Goal: Transaction & Acquisition: Book appointment/travel/reservation

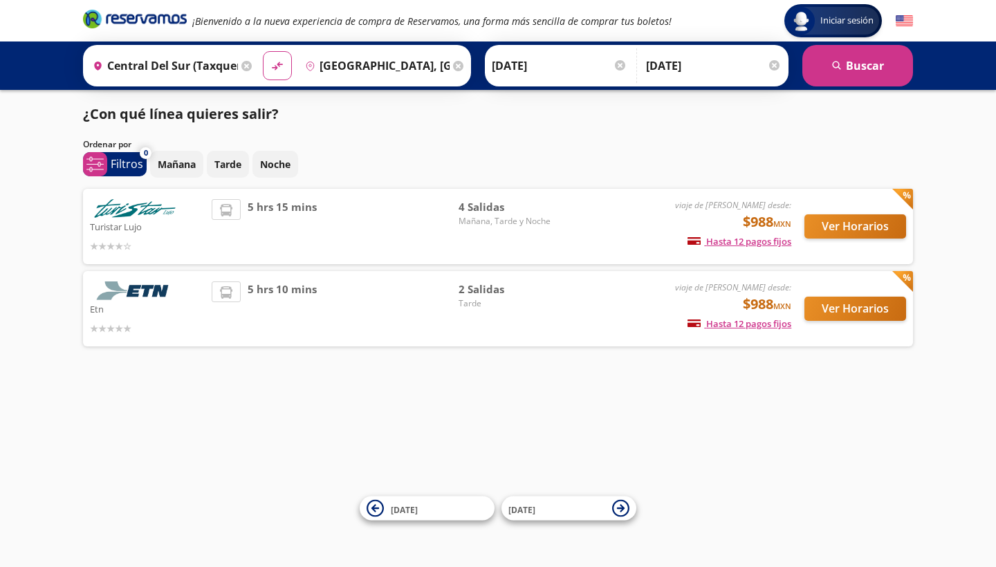
click at [835, 230] on button "Ver Horarios" at bounding box center [855, 226] width 102 height 24
click at [869, 312] on button "Ver Horarios" at bounding box center [855, 309] width 102 height 24
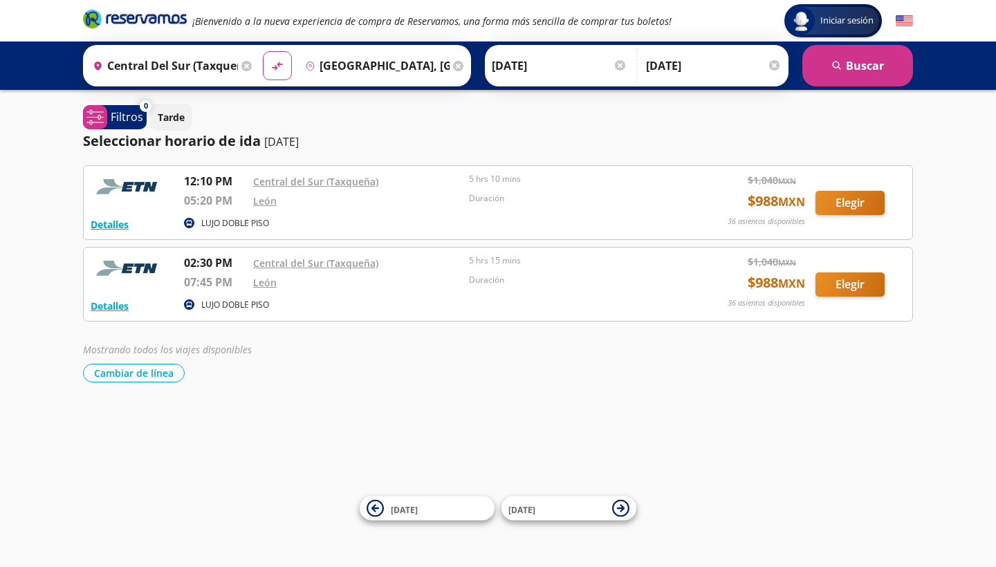
click at [845, 276] on button "Elegir" at bounding box center [849, 284] width 69 height 24
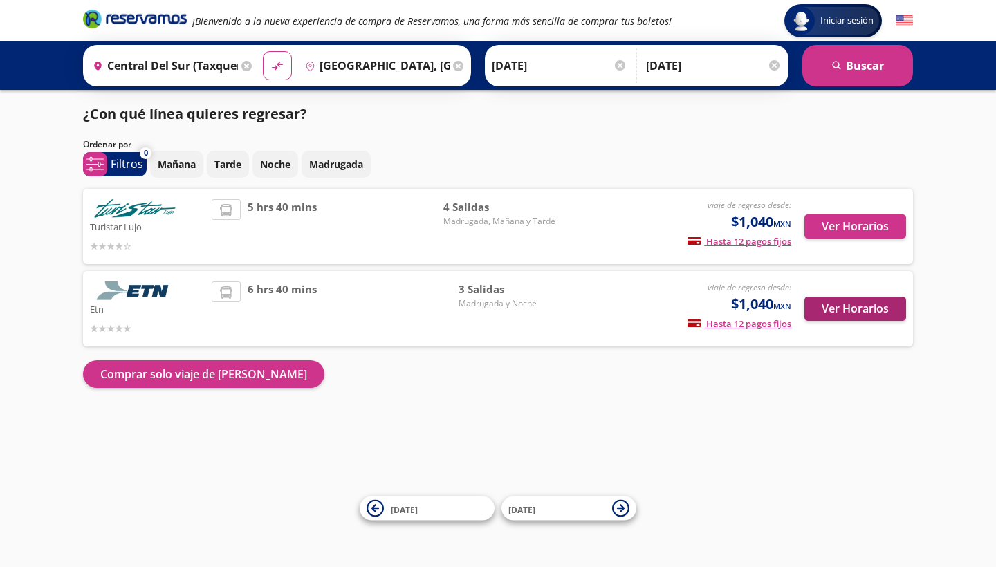
click at [839, 301] on button "Ver Horarios" at bounding box center [855, 309] width 102 height 24
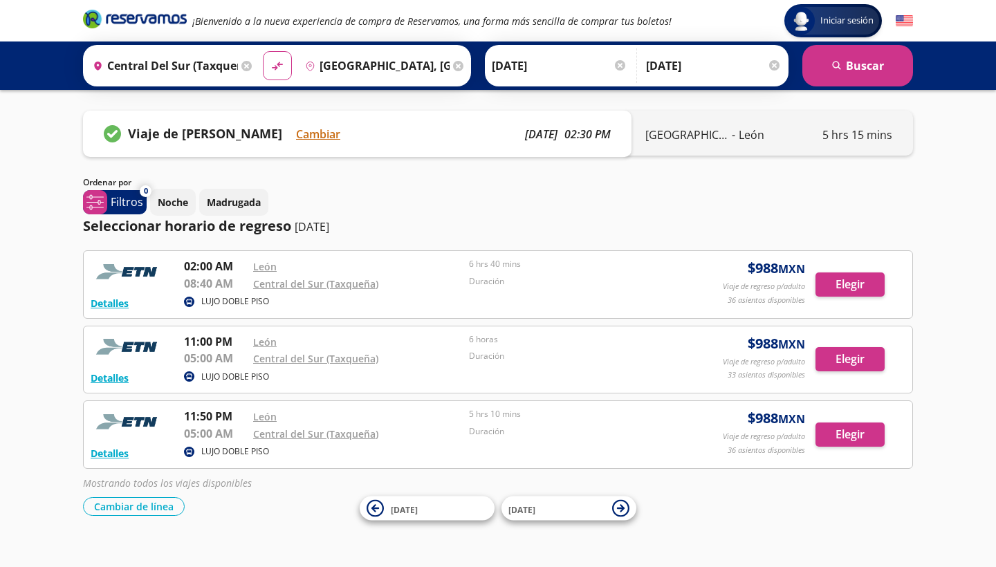
click at [463, 65] on icon at bounding box center [458, 66] width 10 height 10
click at [252, 68] on icon at bounding box center [246, 66] width 10 height 10
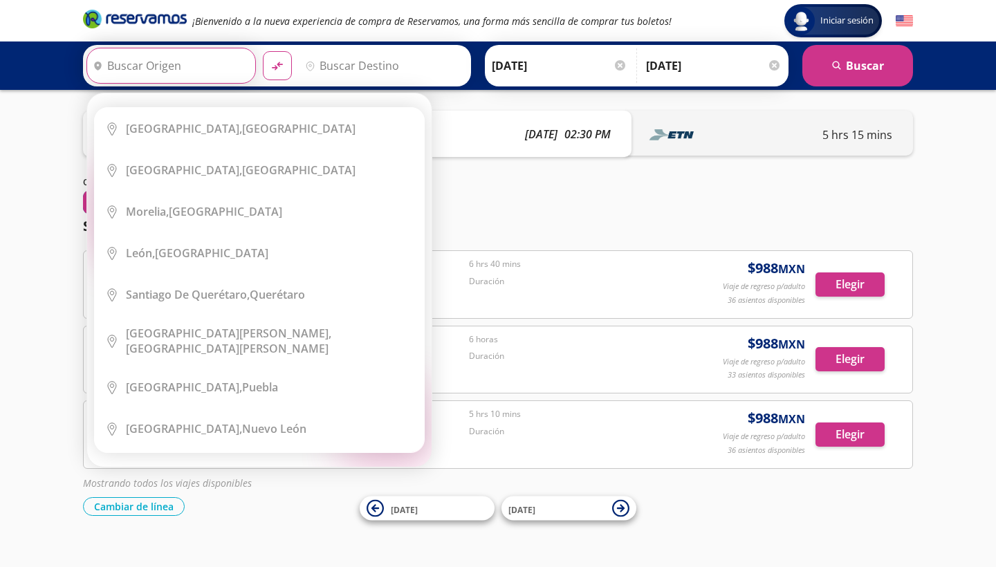
click at [256, 68] on div "Origen heroicons:map-pin-20-solid Elige tu origen Close Origen heroicons:map-pi…" at bounding box center [170, 66] width 169 height 36
click at [221, 73] on input "Origen" at bounding box center [169, 65] width 165 height 35
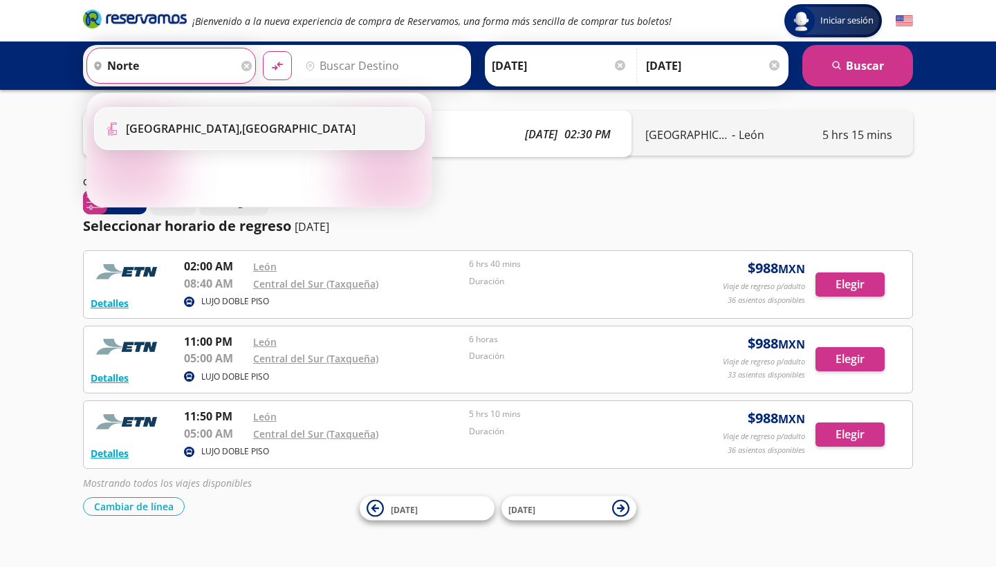
click at [201, 129] on b "[GEOGRAPHIC_DATA]," at bounding box center [184, 128] width 116 height 15
type input "[GEOGRAPHIC_DATA], [GEOGRAPHIC_DATA]"
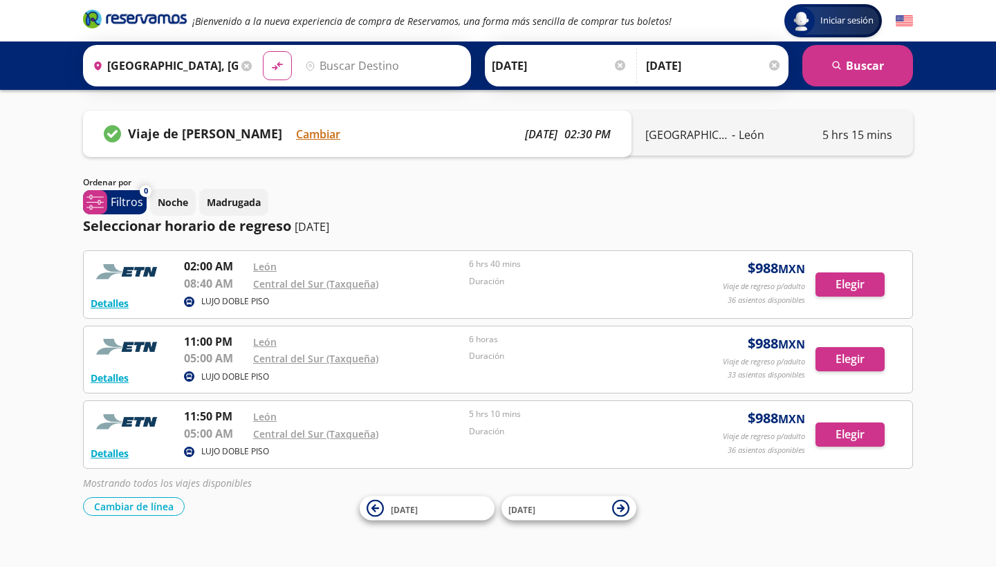
click at [386, 59] on input "Destino" at bounding box center [381, 65] width 165 height 35
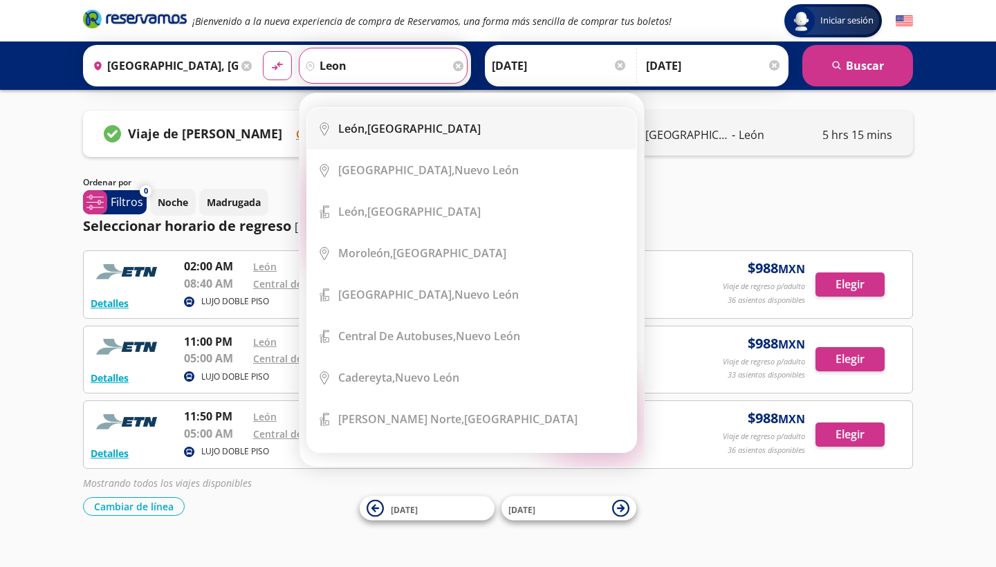
click at [400, 125] on div "[GEOGRAPHIC_DATA], [GEOGRAPHIC_DATA]" at bounding box center [409, 128] width 142 height 15
type input "[GEOGRAPHIC_DATA], [GEOGRAPHIC_DATA]"
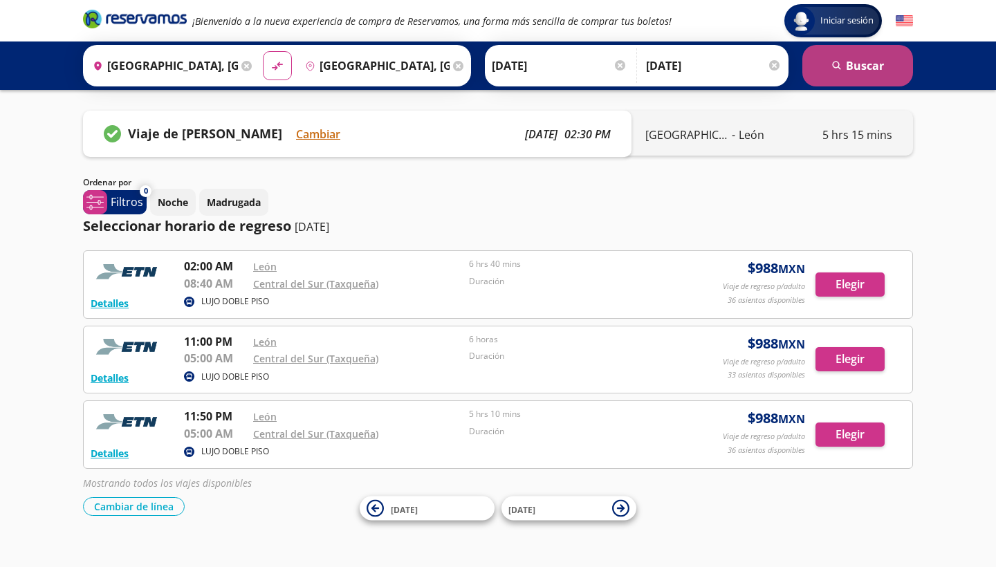
click at [879, 67] on button "search [GEOGRAPHIC_DATA]" at bounding box center [857, 65] width 111 height 41
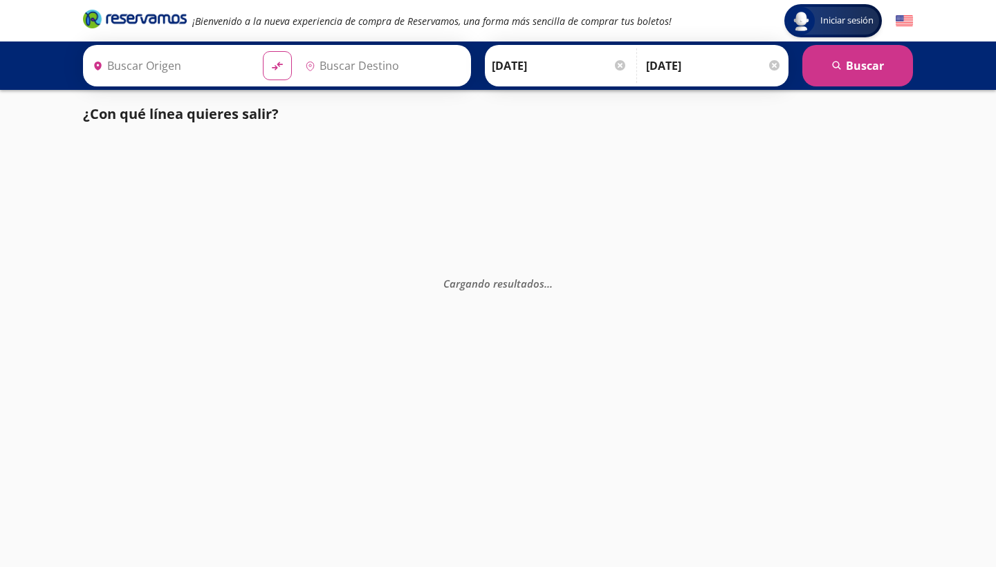
type input "[GEOGRAPHIC_DATA], [GEOGRAPHIC_DATA]"
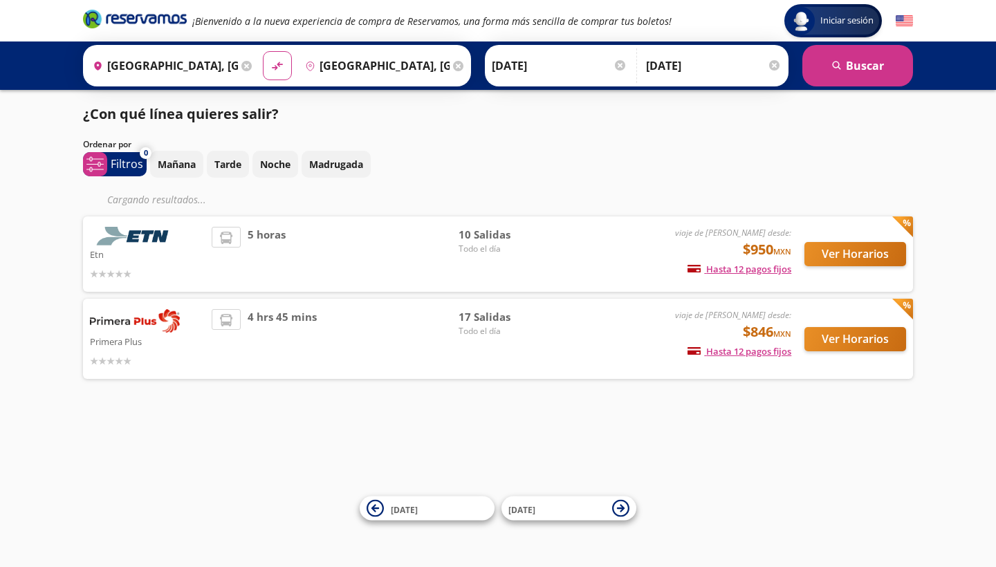
click at [835, 337] on button "Ver Horarios" at bounding box center [855, 339] width 102 height 24
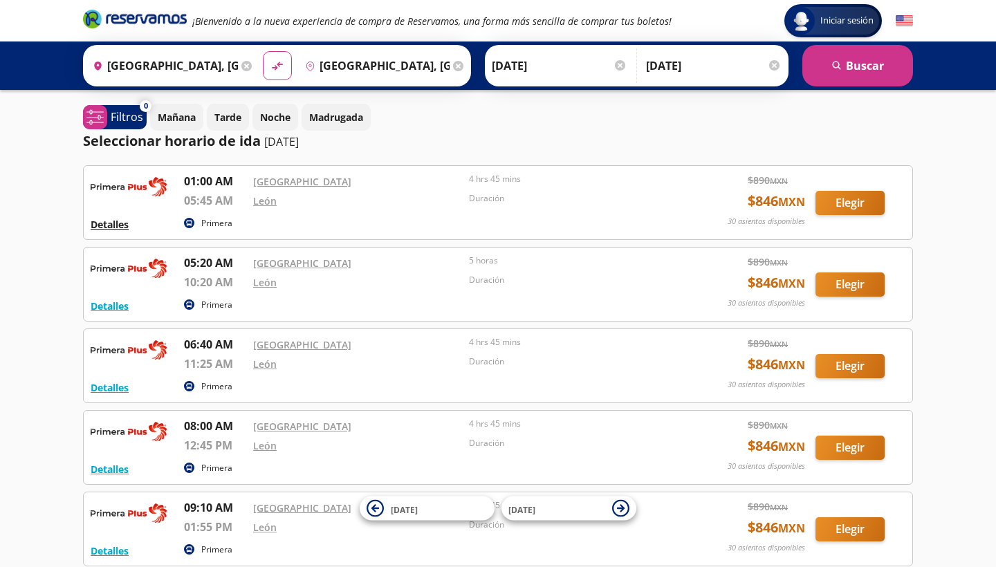
click at [124, 228] on button "Detalles" at bounding box center [110, 224] width 38 height 15
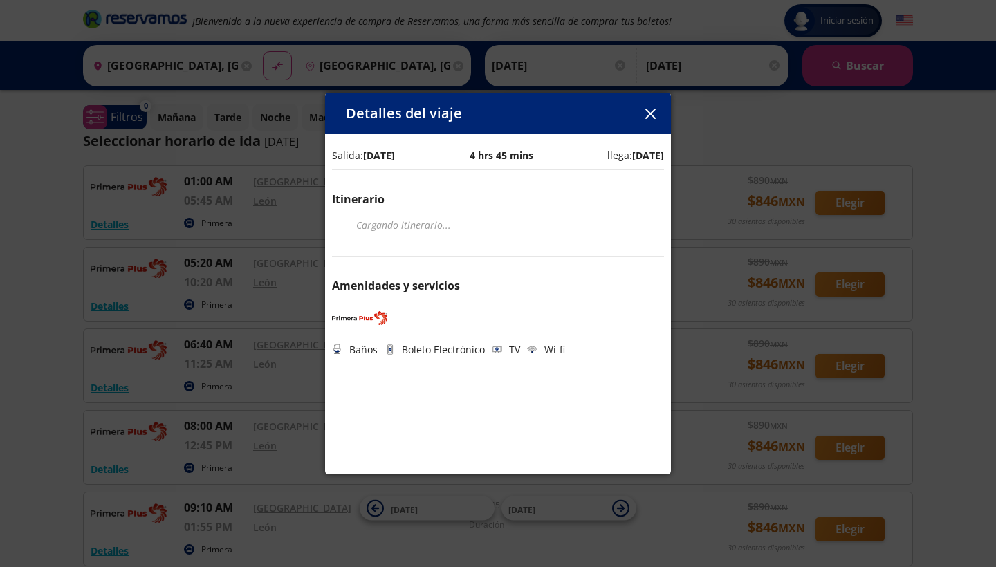
click at [654, 116] on icon "button" at bounding box center [650, 114] width 10 height 10
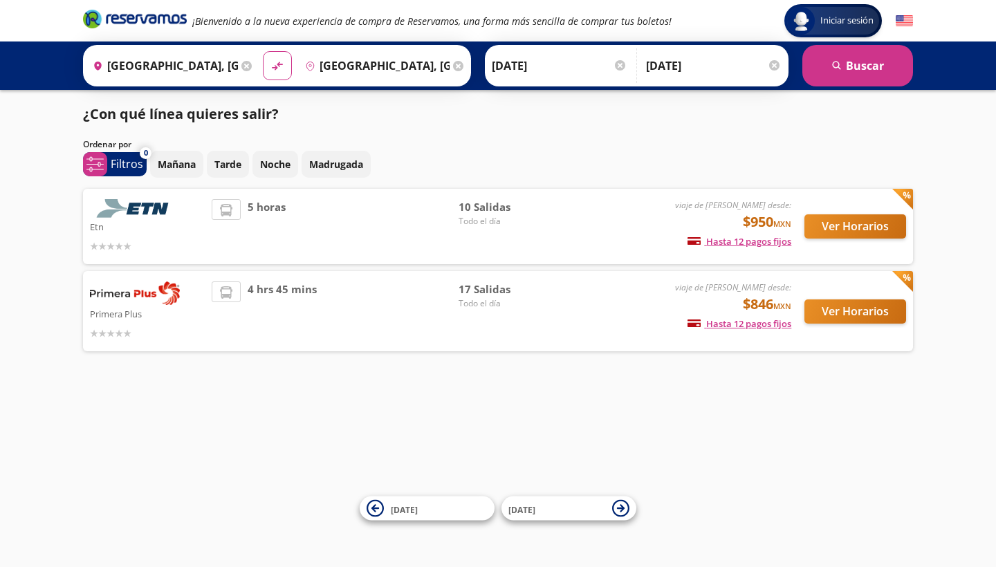
click at [833, 224] on button "Ver Horarios" at bounding box center [855, 226] width 102 height 24
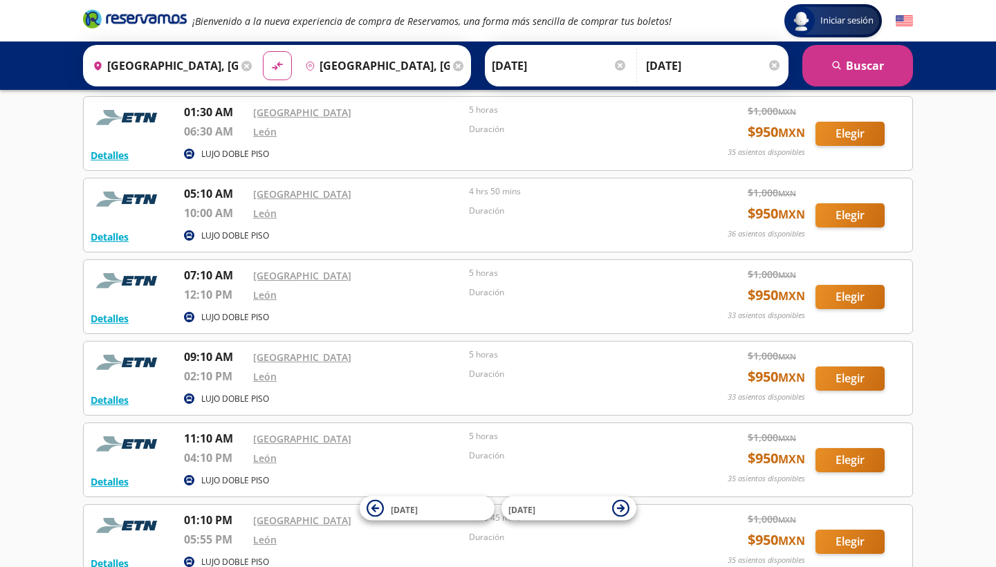
scroll to position [75, 0]
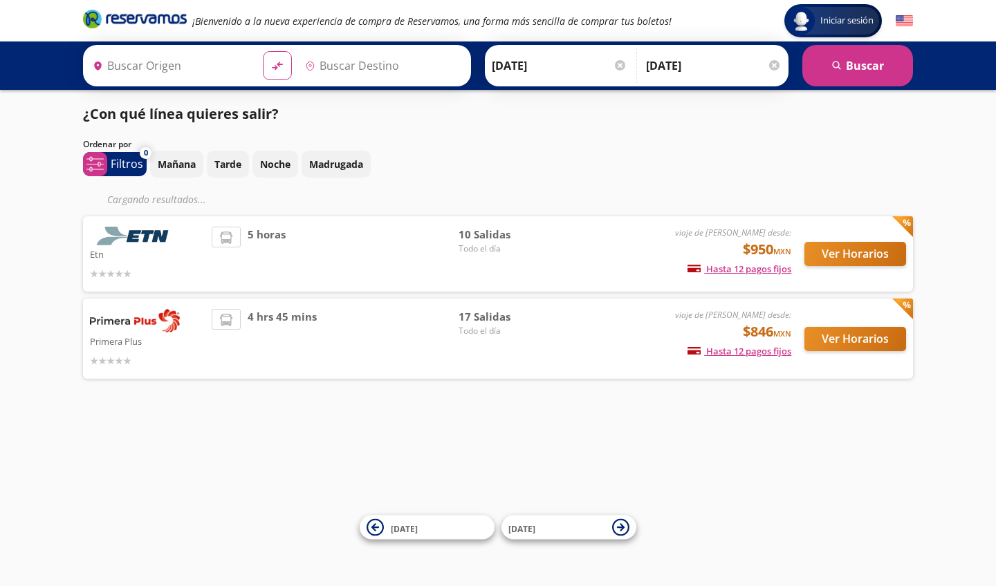
type input "[GEOGRAPHIC_DATA], [GEOGRAPHIC_DATA]"
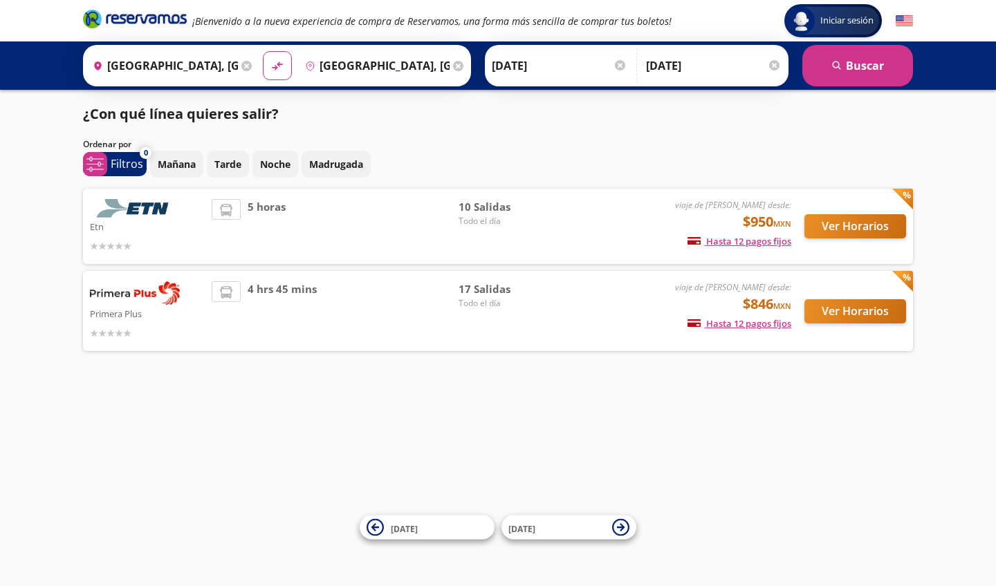
click at [252, 71] on icon at bounding box center [246, 66] width 10 height 10
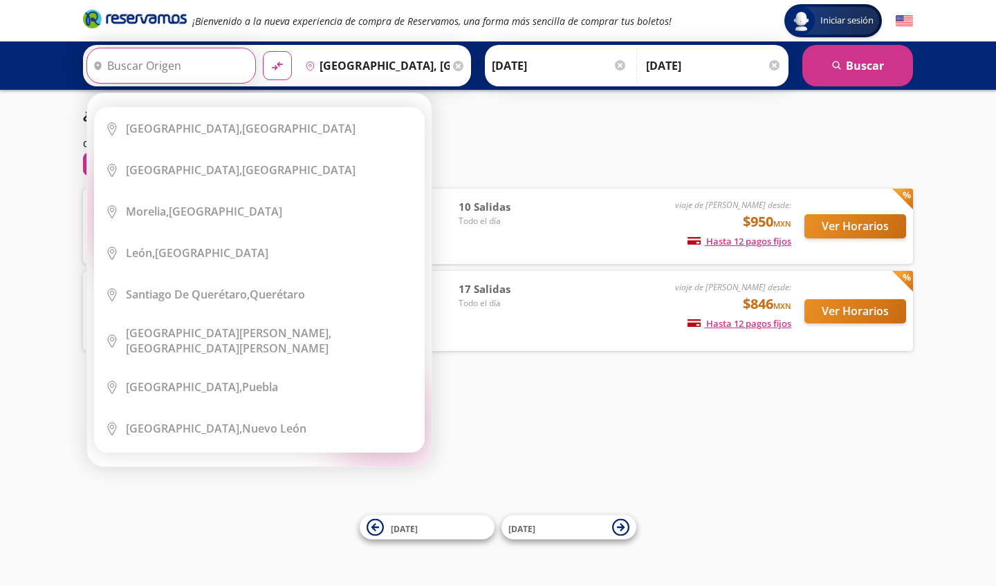
click at [252, 66] on input "Origen" at bounding box center [169, 65] width 165 height 35
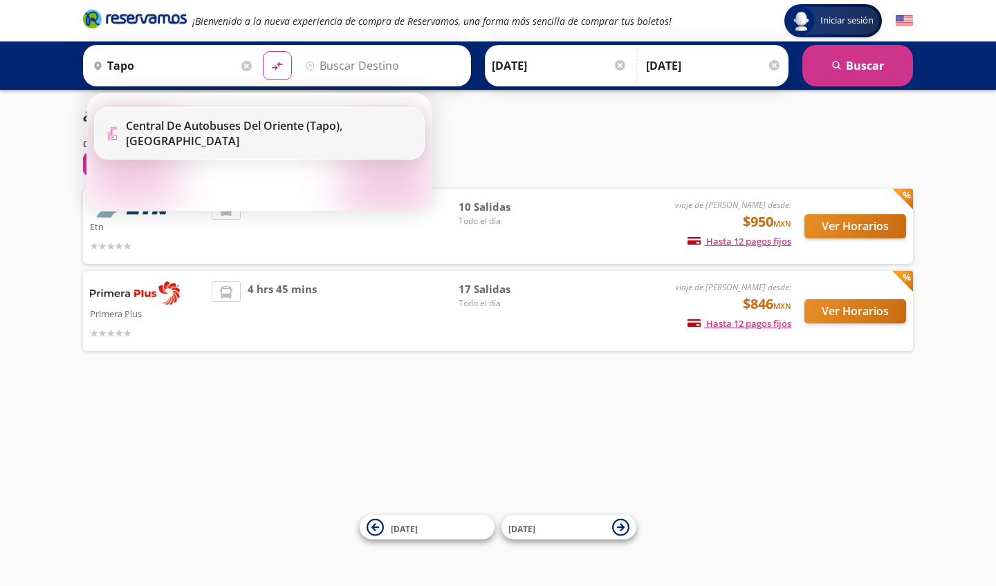
click at [230, 122] on b "Central de Autobuses del Oriente (tapo)," at bounding box center [234, 125] width 216 height 15
type input "Central de Autobuses del Oriente (tapo), Distrito Federal"
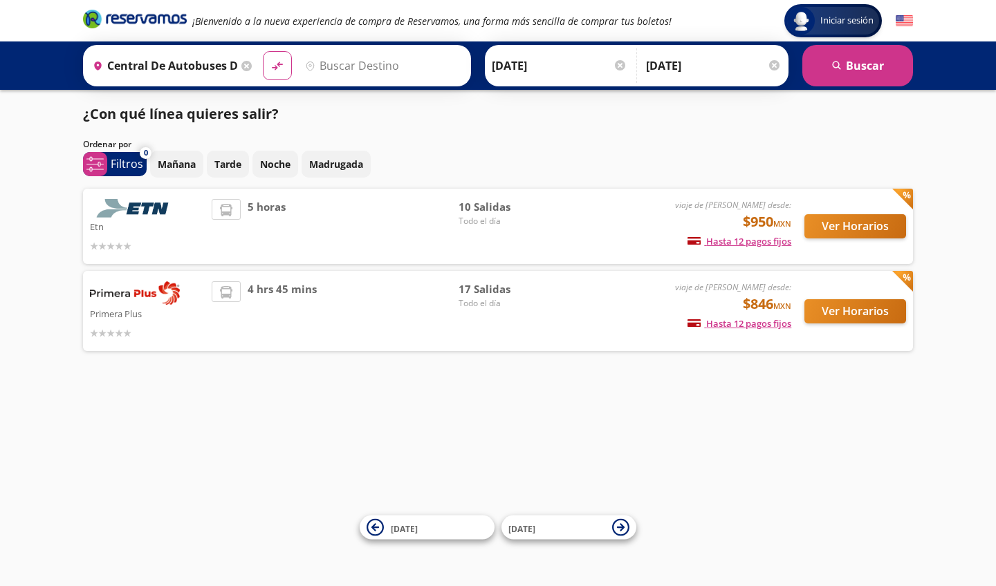
click at [439, 54] on input "Destino" at bounding box center [381, 65] width 165 height 35
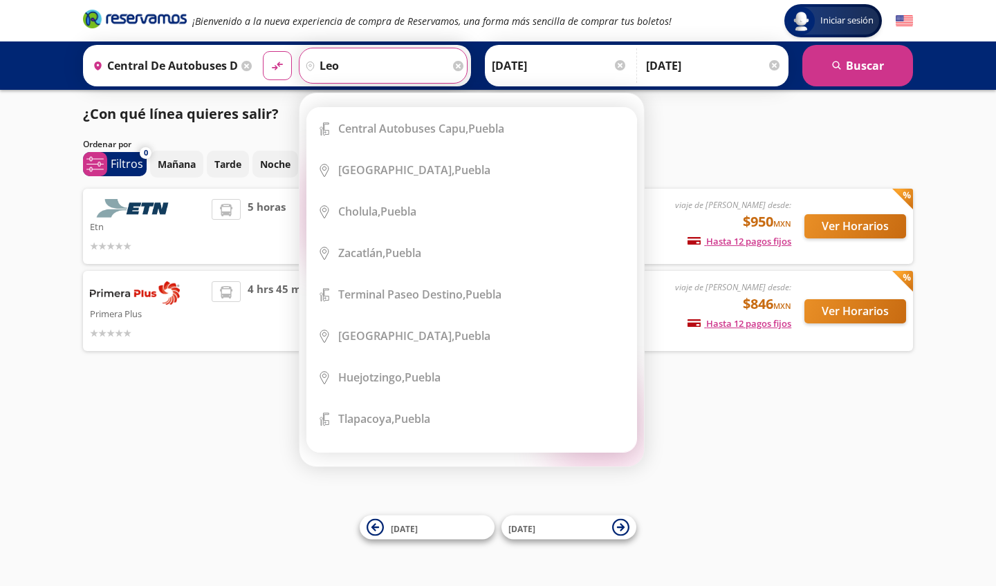
type input "leon"
